Goal: Navigation & Orientation: Understand site structure

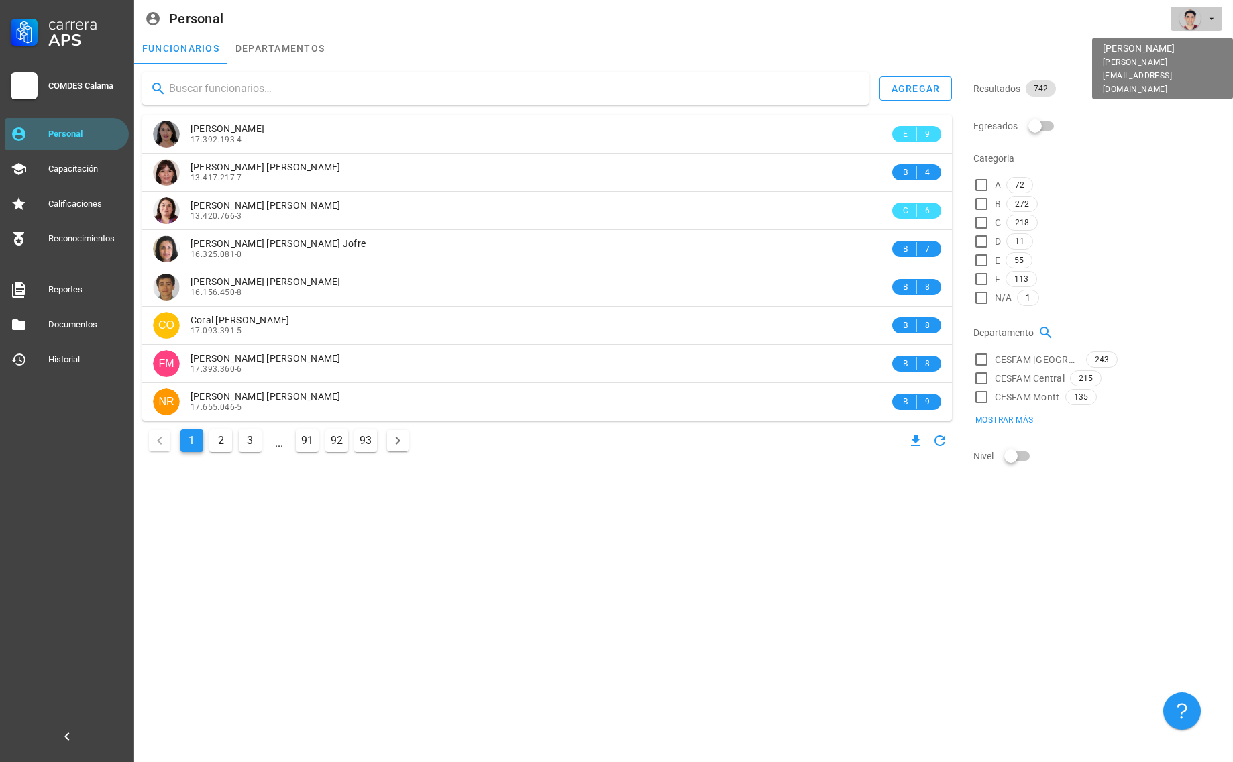
click at [1199, 15] on div "avatar" at bounding box center [1189, 18] width 21 height 21
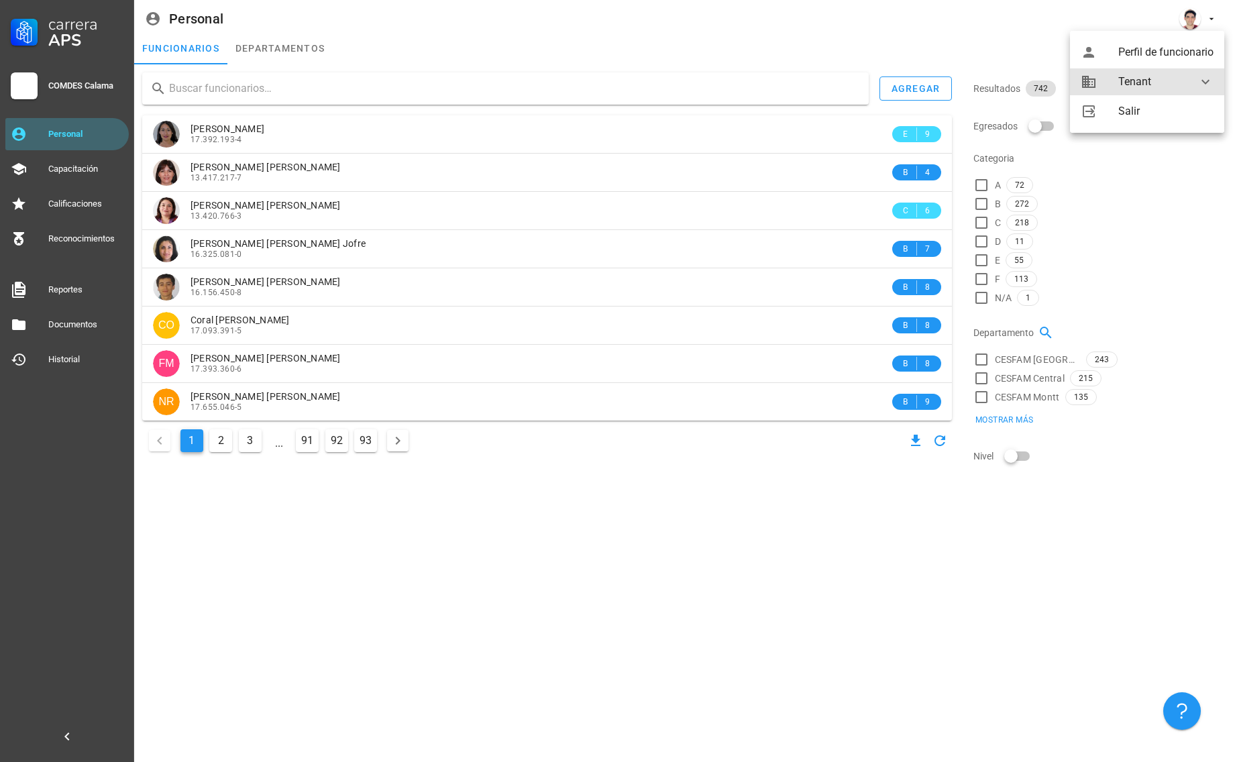
click at [1148, 83] on div "Tenant" at bounding box center [1149, 81] width 63 height 27
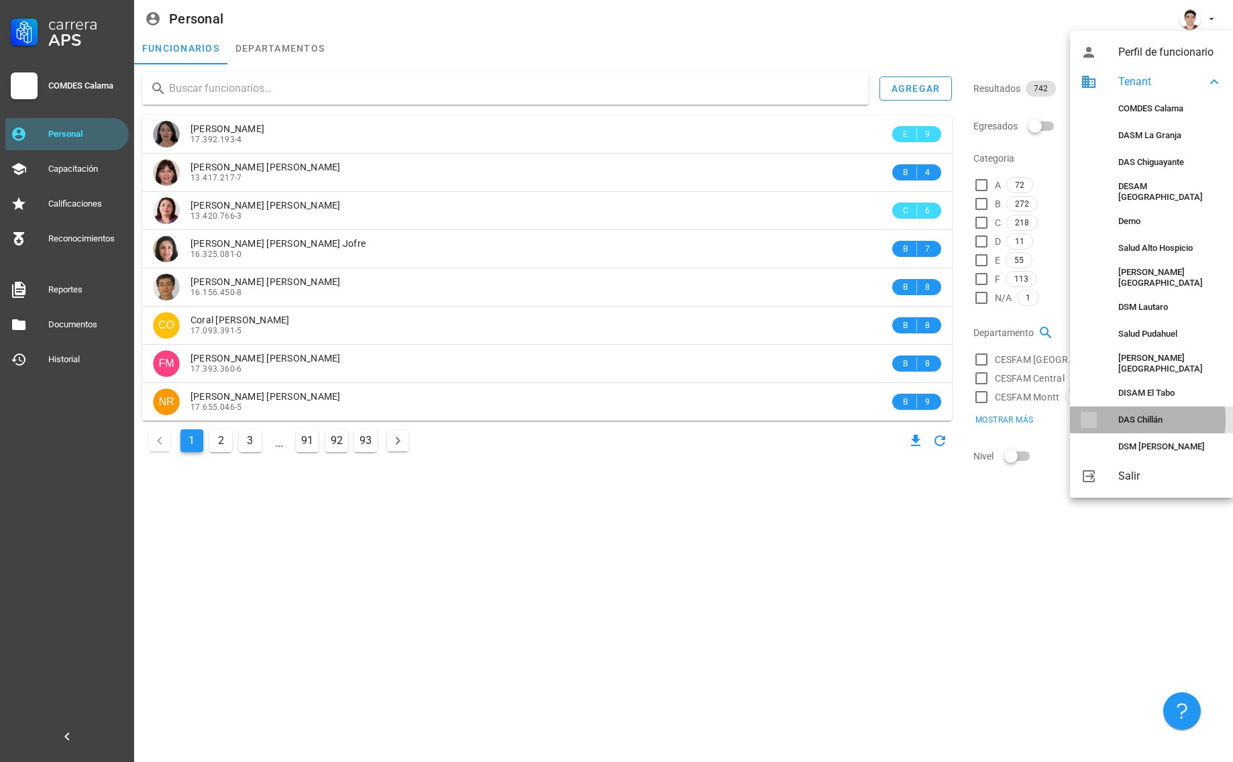
click at [1148, 409] on div "DAS Chillán" at bounding box center [1170, 419] width 104 height 21
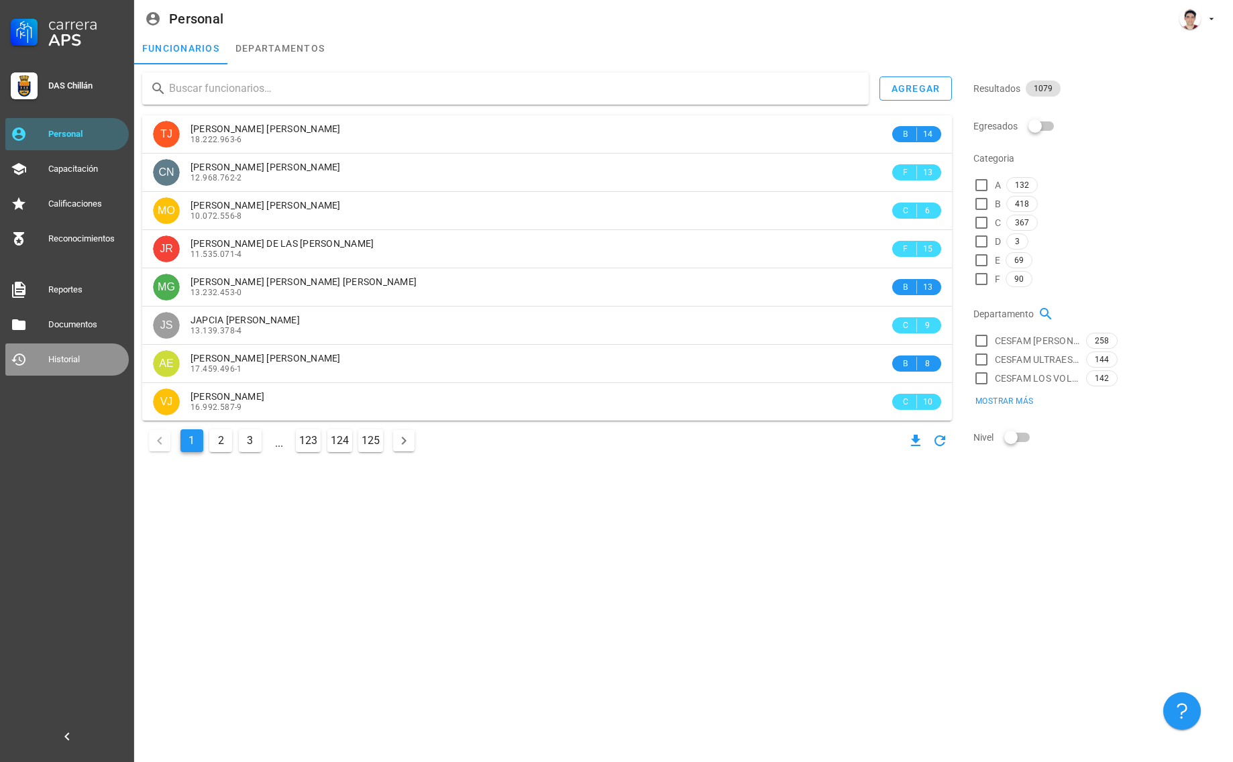
click at [74, 358] on div "Historial" at bounding box center [85, 359] width 75 height 11
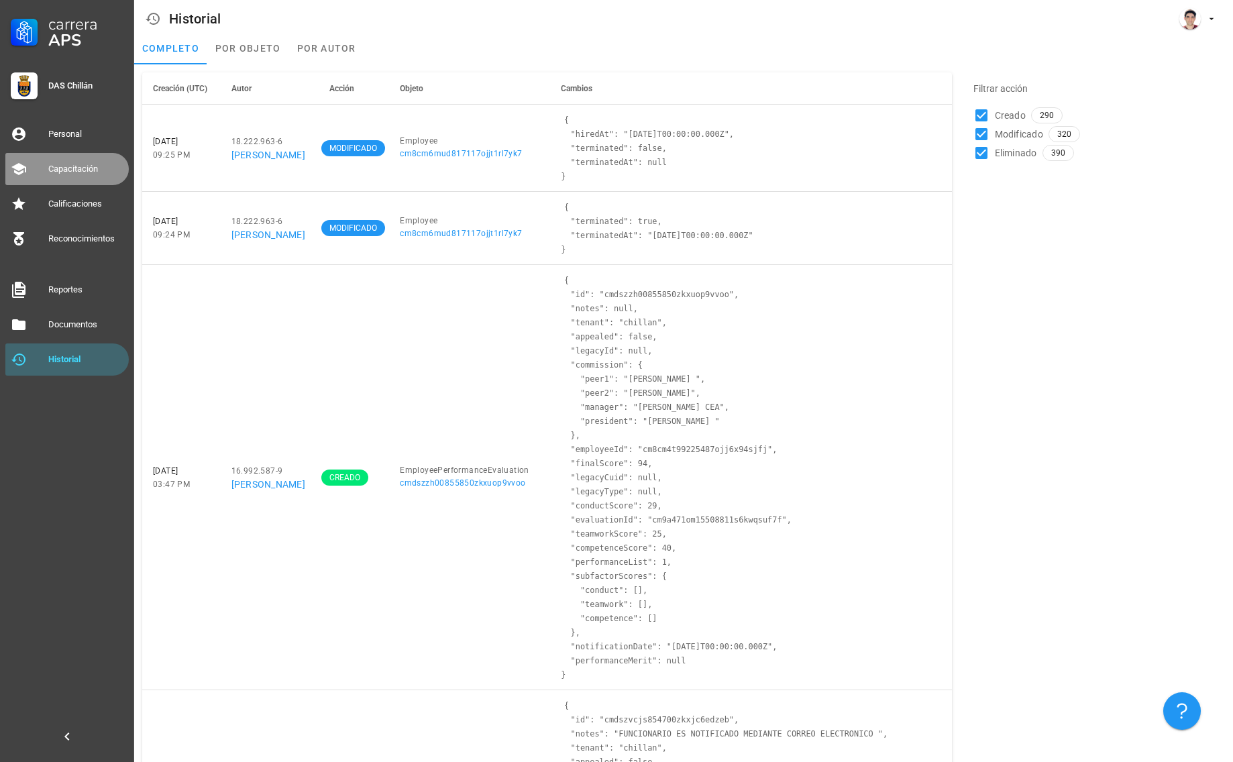
click at [82, 178] on div "Capacitación" at bounding box center [85, 168] width 75 height 21
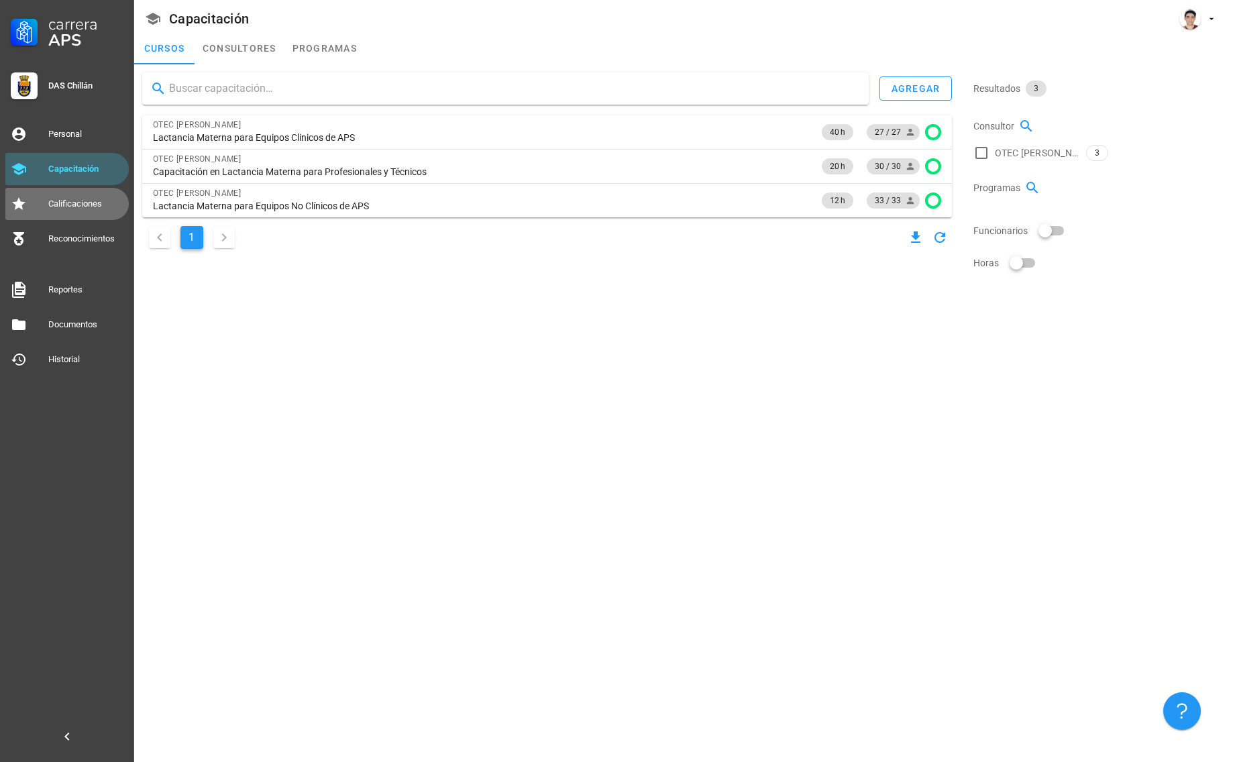
click at [78, 213] on div "Calificaciones" at bounding box center [85, 203] width 75 height 21
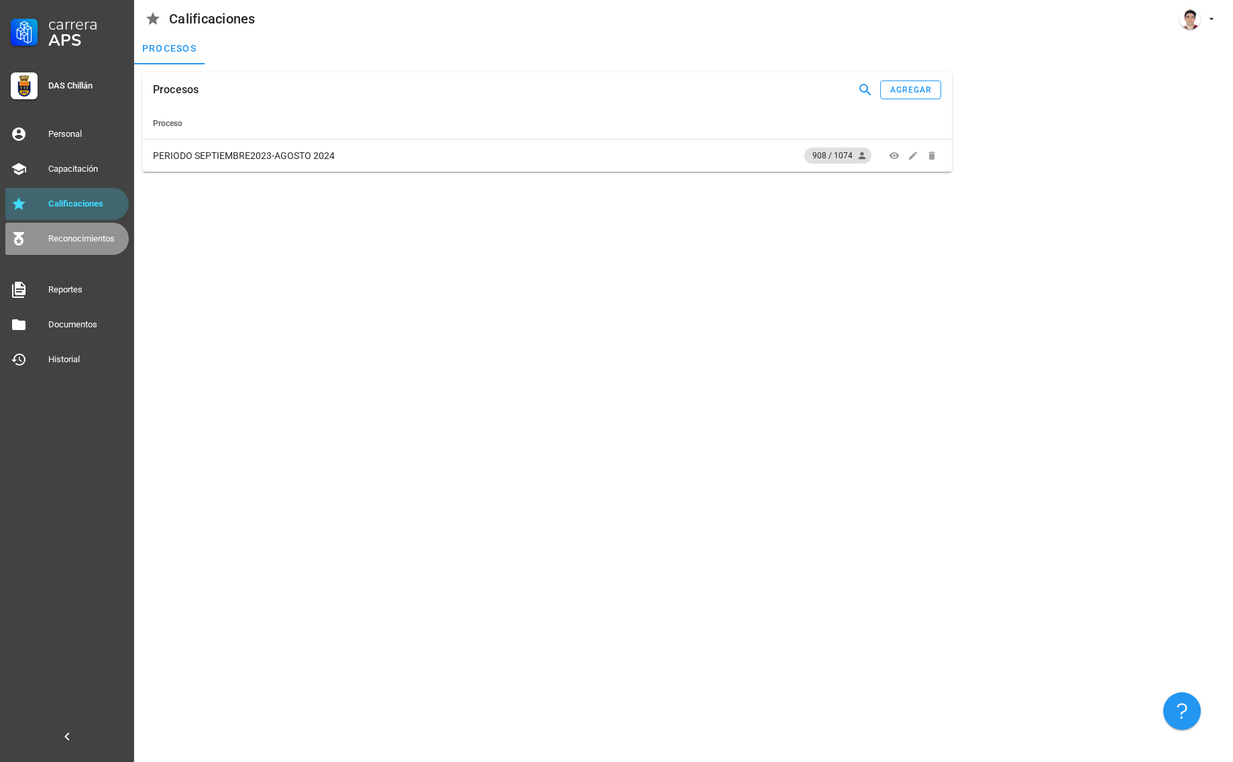
click at [93, 238] on div "Reconocimientos" at bounding box center [85, 238] width 75 height 11
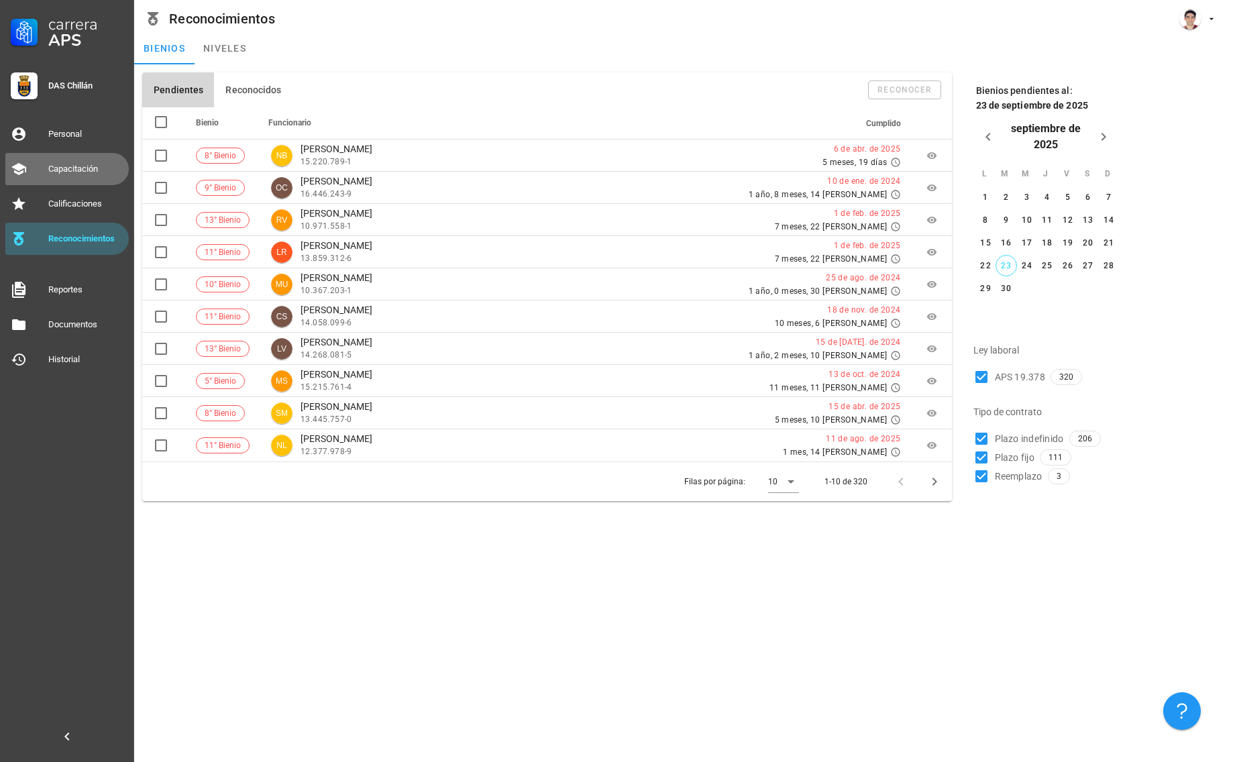
click at [76, 170] on div "Capacitación" at bounding box center [85, 169] width 75 height 11
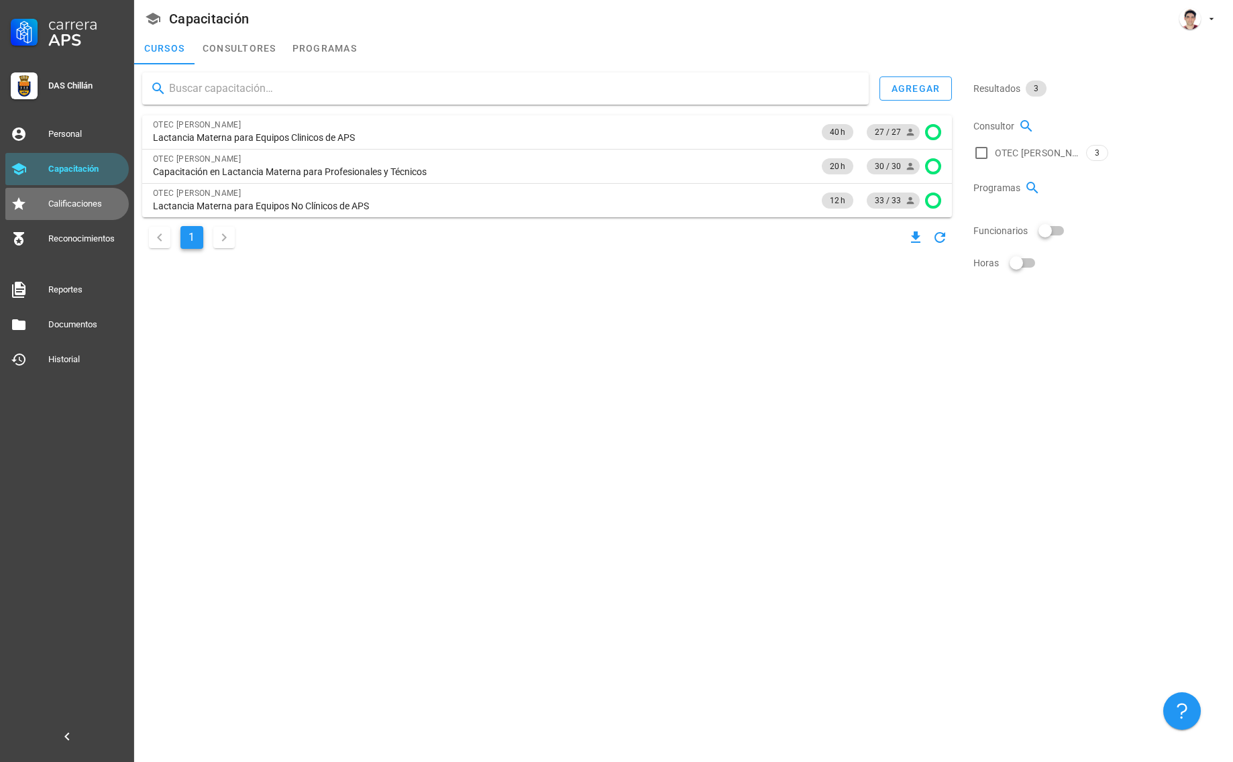
click at [64, 207] on div "Calificaciones" at bounding box center [85, 204] width 75 height 11
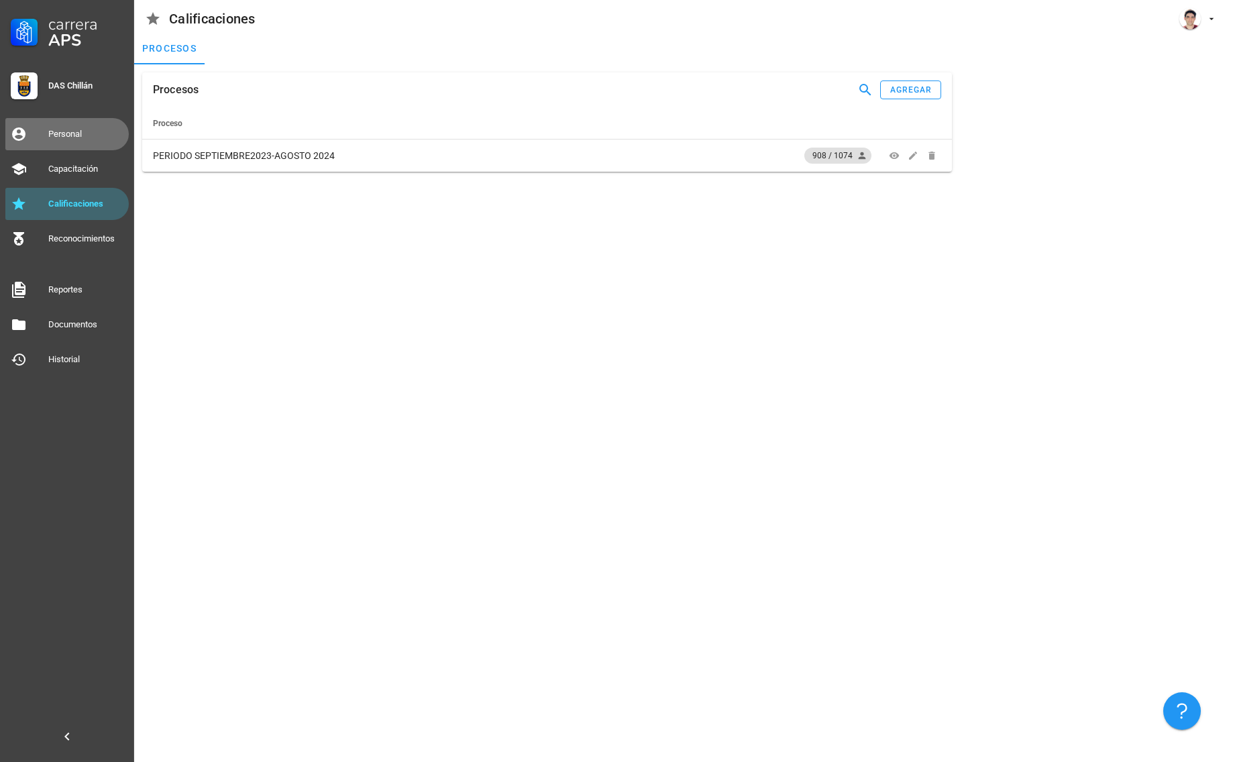
click at [50, 130] on div "Personal" at bounding box center [85, 134] width 75 height 11
